Goal: Find specific page/section: Find specific page/section

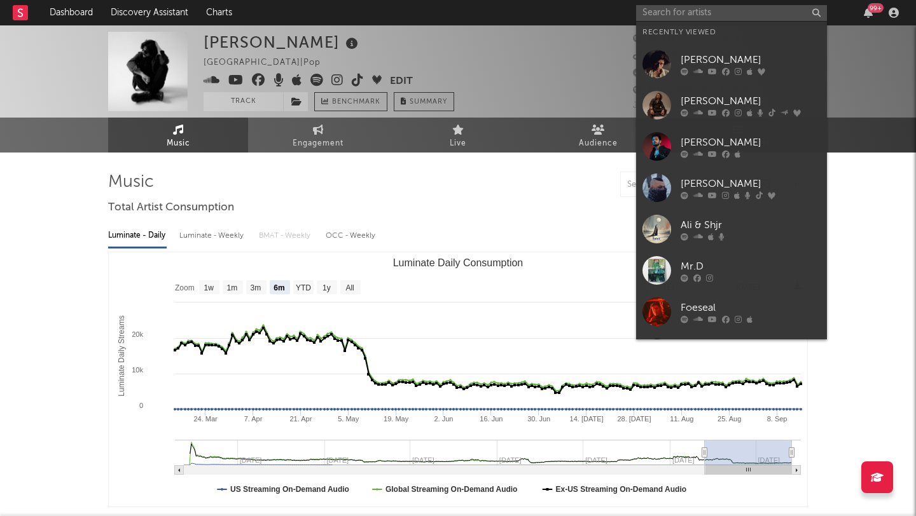
select select "6m"
click at [688, 12] on input "text" at bounding box center [731, 13] width 191 height 16
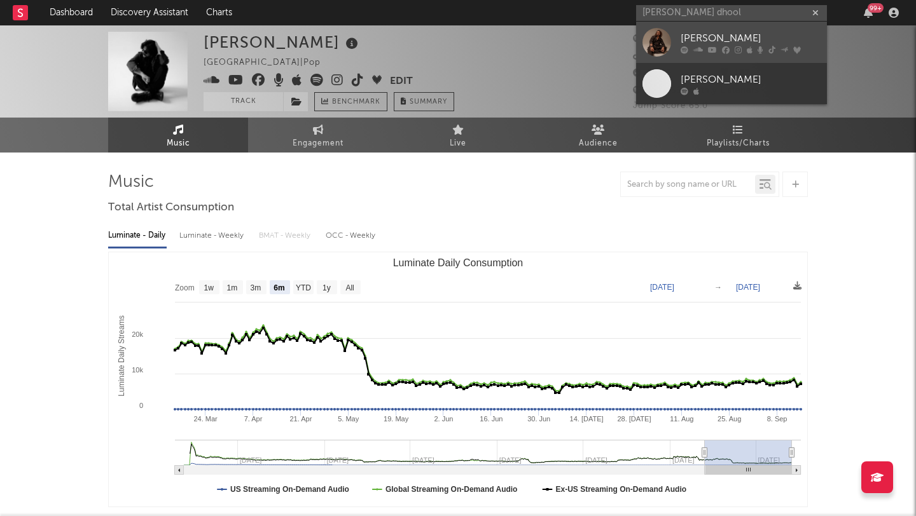
type input "[PERSON_NAME] dhool"
click at [738, 39] on div "[PERSON_NAME]" at bounding box center [750, 38] width 140 height 15
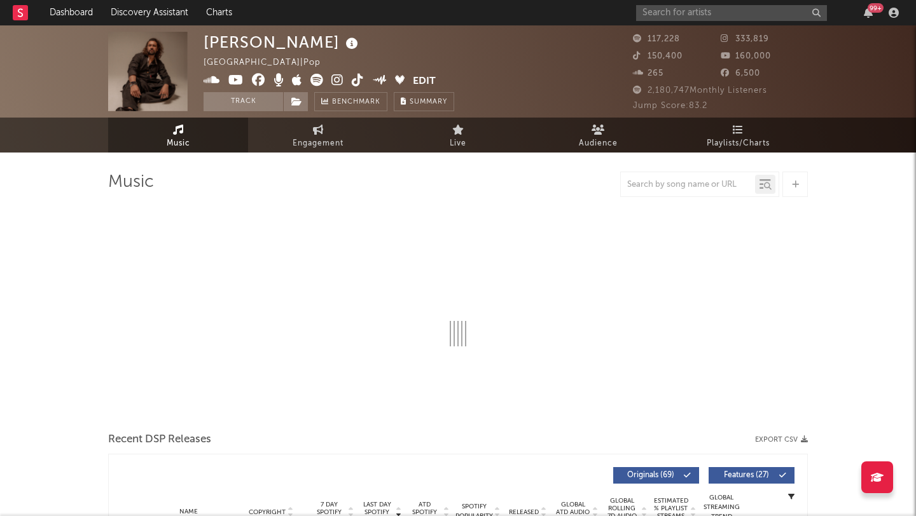
select select "6m"
